Goal: Find contact information: Find contact information

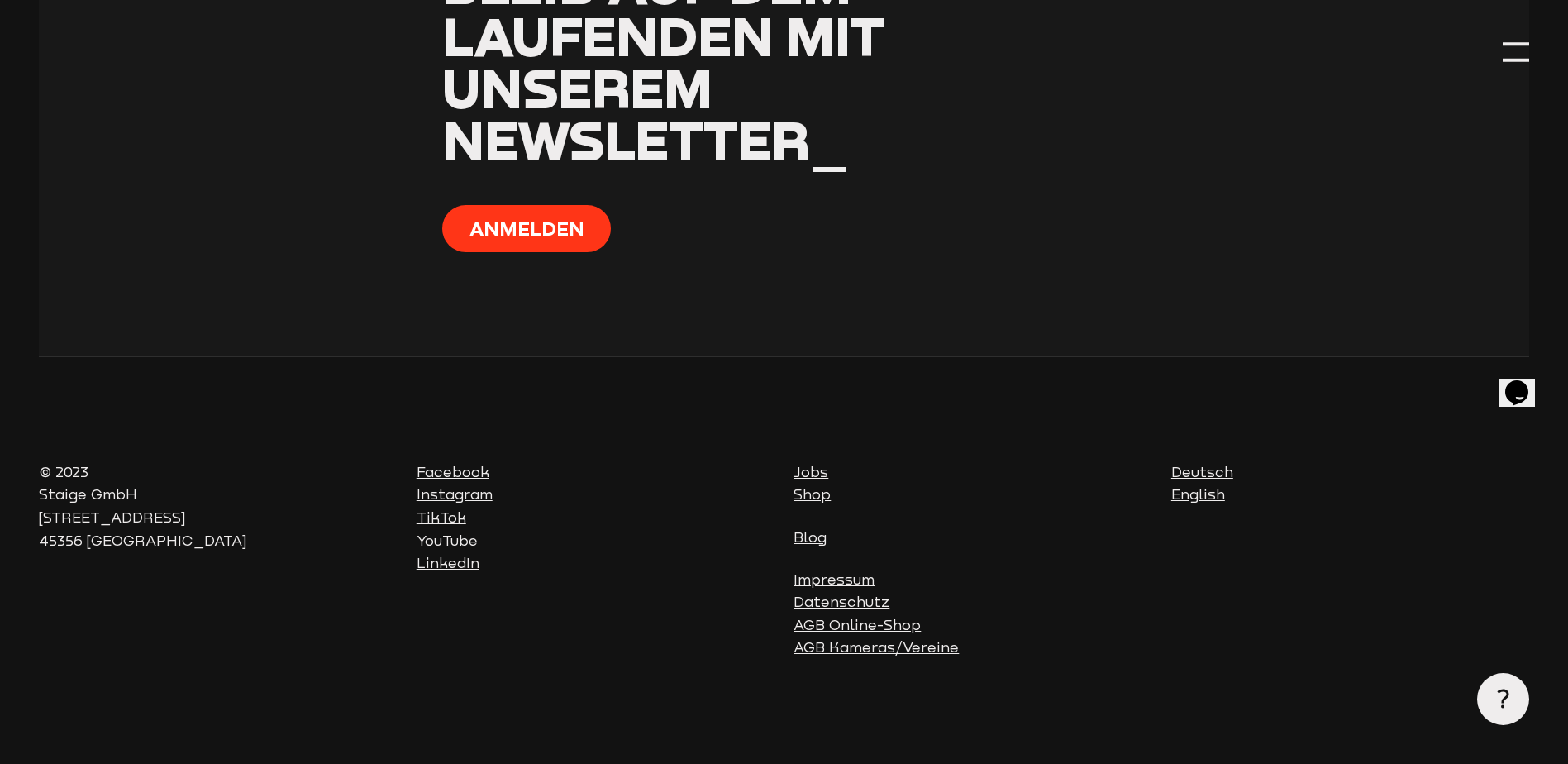
scroll to position [6710, 0]
click at [849, 576] on link "Impressum" at bounding box center [834, 579] width 81 height 16
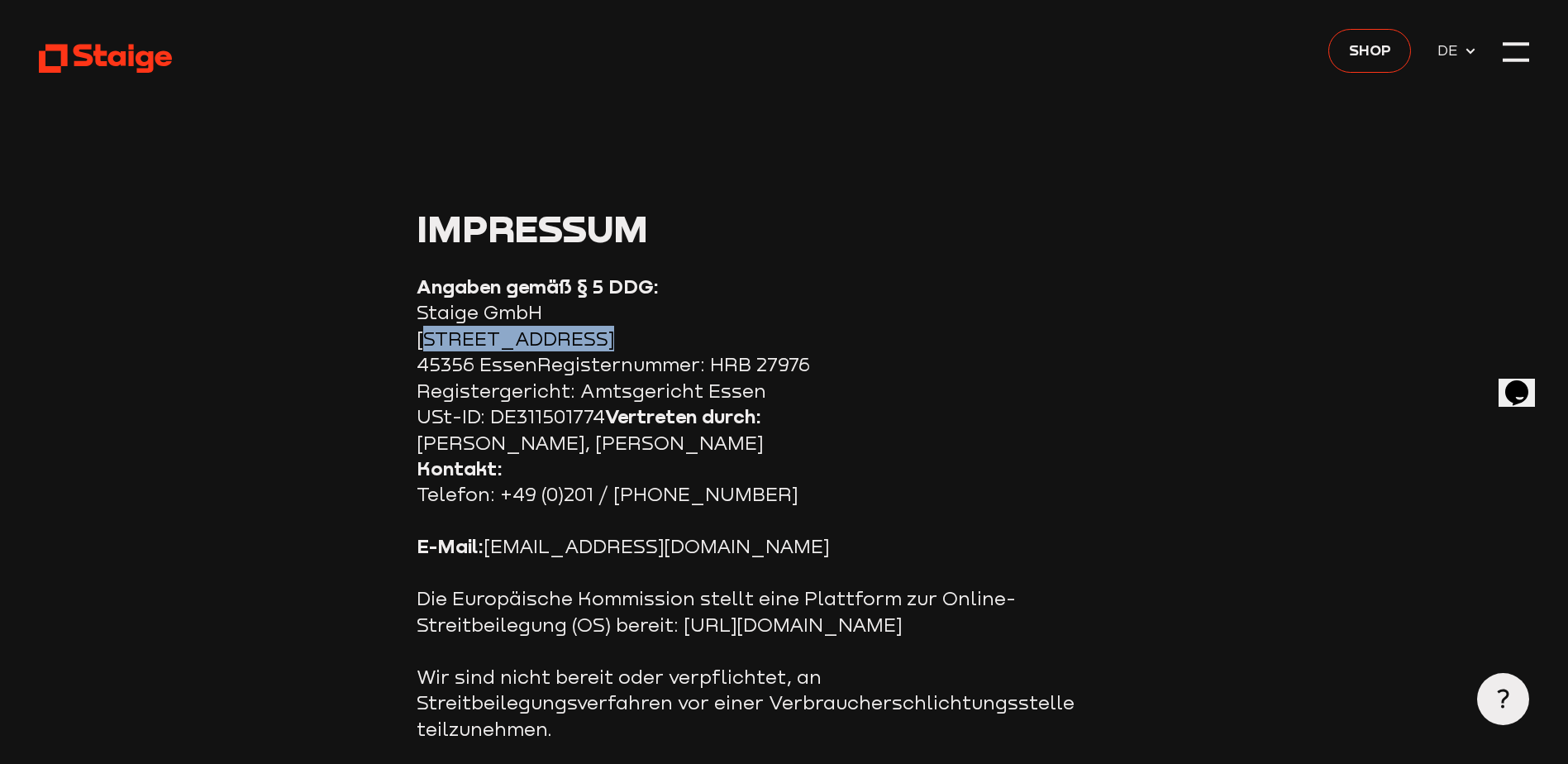
drag, startPoint x: 520, startPoint y: 335, endPoint x: 418, endPoint y: 343, distance: 102.3
copy section "[STREET_ADDRESS]"
drag, startPoint x: 473, startPoint y: 363, endPoint x: 421, endPoint y: 366, distance: 52.1
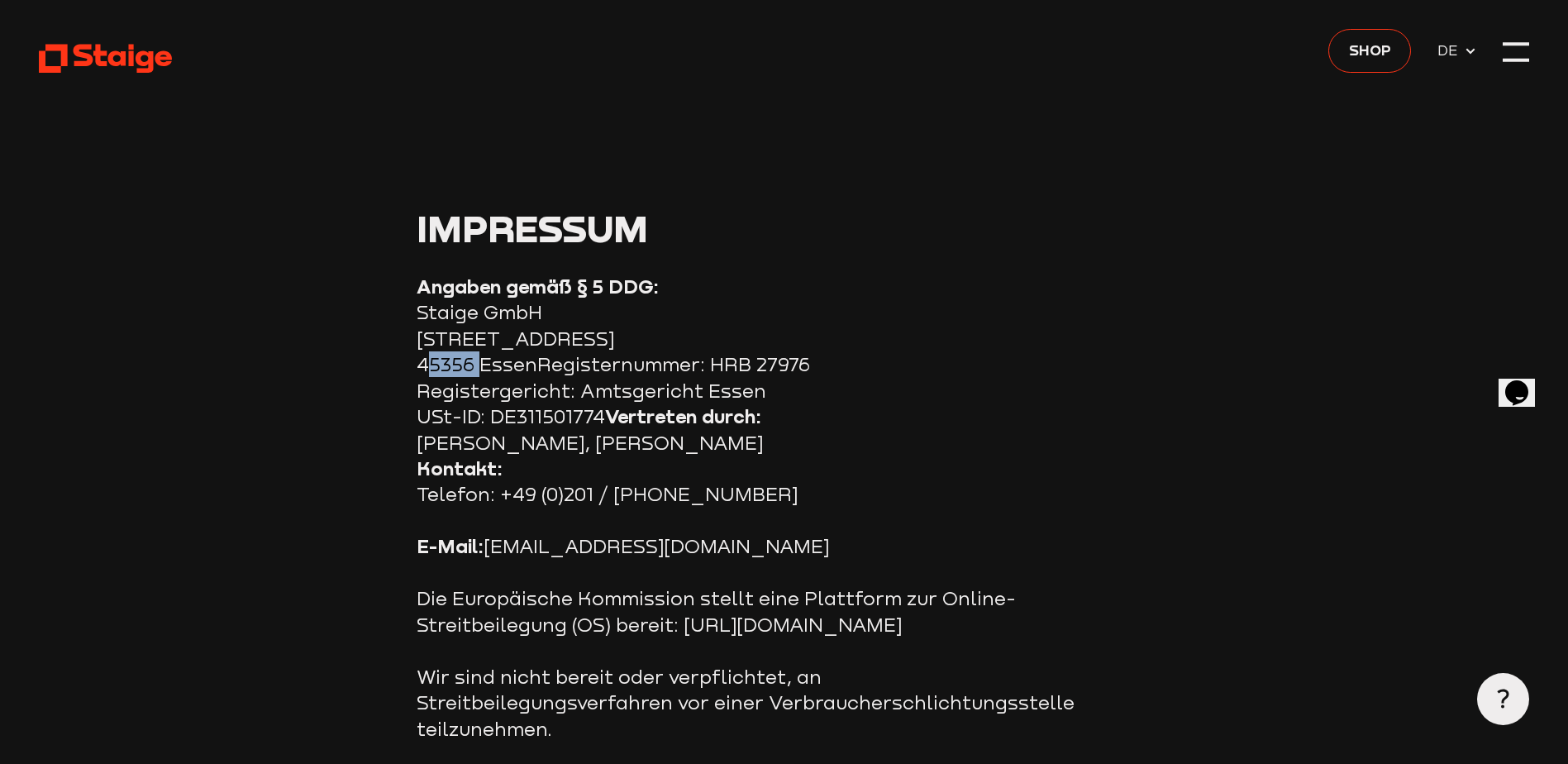
copy section "45356"
